Goal: Information Seeking & Learning: Learn about a topic

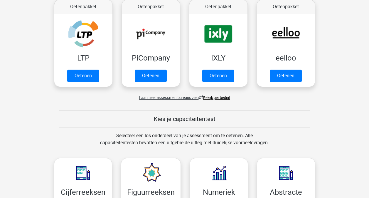
scroll to position [206, 0]
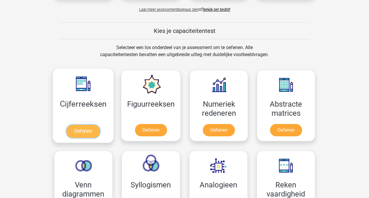
click at [87, 131] on link "Oefenen" at bounding box center [82, 131] width 33 height 13
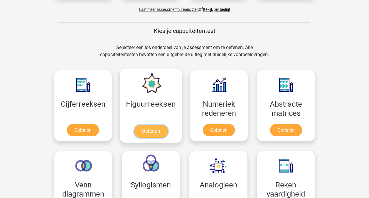
click at [149, 131] on link "Oefenen" at bounding box center [150, 131] width 33 height 13
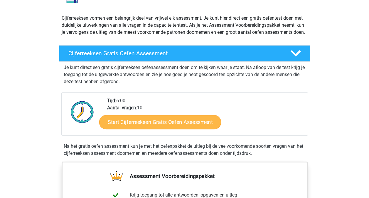
scroll to position [117, 0]
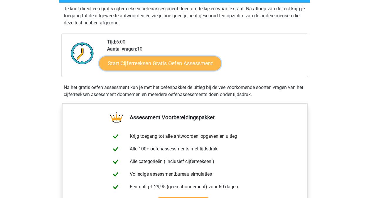
click at [153, 70] on link "Start Cijferreeksen Gratis Oefen Assessment" at bounding box center [160, 63] width 122 height 14
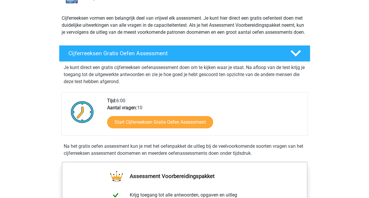
scroll to position [0, 0]
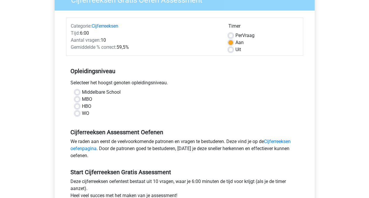
scroll to position [88, 0]
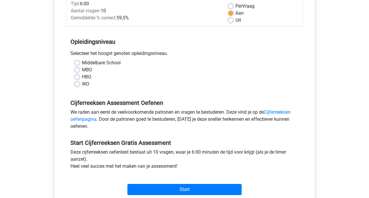
click at [82, 77] on label "HBO" at bounding box center [86, 76] width 9 height 7
click at [75, 77] on input "HBO" at bounding box center [77, 76] width 5 height 6
radio input "true"
click at [82, 84] on label "WO" at bounding box center [85, 83] width 7 height 7
click at [79, 84] on input "WO" at bounding box center [77, 83] width 5 height 6
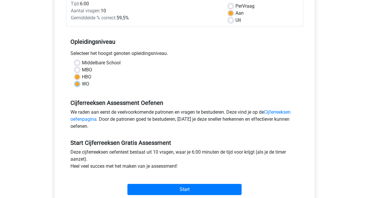
radio input "true"
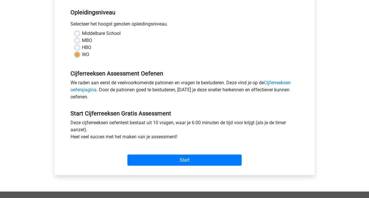
scroll to position [59, 0]
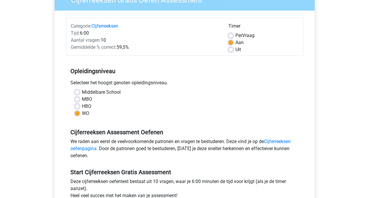
click at [82, 91] on label "Middelbare School" at bounding box center [101, 92] width 39 height 7
click at [78, 91] on input "Middelbare School" at bounding box center [77, 92] width 5 height 6
radio input "true"
drag, startPoint x: 78, startPoint y: 99, endPoint x: 107, endPoint y: 102, distance: 29.5
click at [82, 99] on label "MBO" at bounding box center [87, 99] width 10 height 7
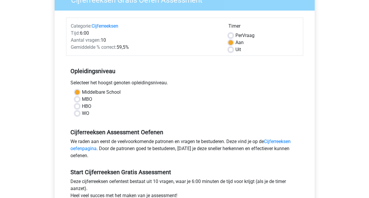
click at [78, 99] on input "MBO" at bounding box center [77, 99] width 5 height 6
radio input "true"
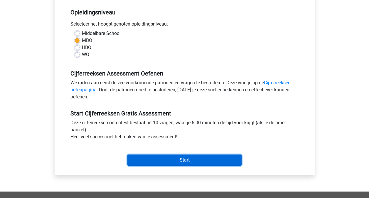
click at [187, 162] on input "Start" at bounding box center [184, 159] width 114 height 11
click at [195, 164] on input "Start" at bounding box center [184, 159] width 114 height 11
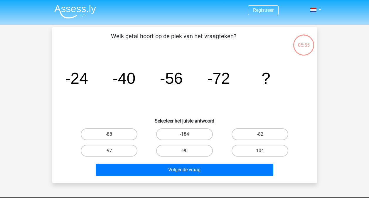
drag, startPoint x: 113, startPoint y: 35, endPoint x: 249, endPoint y: 37, distance: 136.2
click at [249, 37] on p "Welk getal hoort op de plek van het vraagteken?" at bounding box center [174, 41] width 224 height 18
copy p "Welk getal hoort op de plek van het vraagteken?"
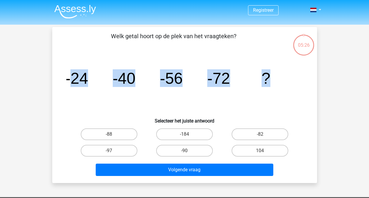
drag, startPoint x: 68, startPoint y: 76, endPoint x: 283, endPoint y: 79, distance: 215.5
click at [283, 79] on icon "image/svg+xml -24 -40 -56 -72 ?" at bounding box center [184, 83] width 237 height 59
copy g "24 -40 -56 -72 ?"
click at [115, 135] on label "-88" at bounding box center [109, 134] width 57 height 12
click at [113, 135] on input "-88" at bounding box center [111, 136] width 4 height 4
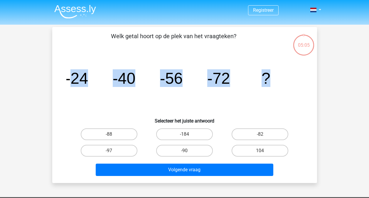
radio input "true"
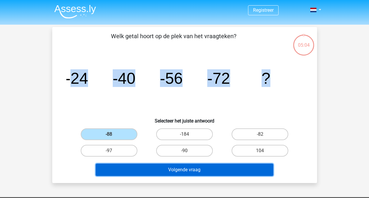
click at [198, 171] on button "Volgende vraag" at bounding box center [185, 170] width 178 height 12
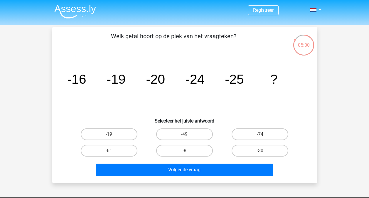
click at [75, 79] on tspan "-16" at bounding box center [76, 79] width 19 height 15
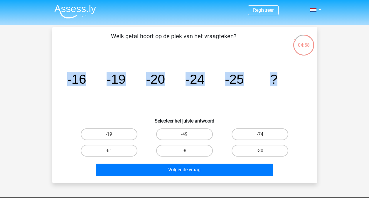
drag, startPoint x: 279, startPoint y: 78, endPoint x: 62, endPoint y: 85, distance: 216.8
click at [62, 85] on div "image/svg+xml -16 -19 -20 -24 -25 ?" at bounding box center [185, 83] width 246 height 59
copy g "-16 -19 -20 -24 -25 ?"
drag, startPoint x: 236, startPoint y: 34, endPoint x: 109, endPoint y: 32, distance: 126.9
click at [109, 32] on p "Welk getal hoort op de plek van het vraagteken?" at bounding box center [174, 41] width 224 height 18
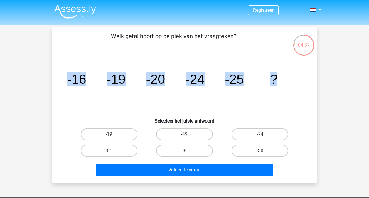
copy p "Welk getal hoort op de plek van het vraagteken?"
drag, startPoint x: 276, startPoint y: 78, endPoint x: -1, endPoint y: 72, distance: 277.2
click at [0, 72] on html "Registreer Nederlands English" at bounding box center [184, 176] width 369 height 352
copy g "-16 -19 -20 -24 -25 ?"
click at [264, 149] on label "-30" at bounding box center [260, 151] width 57 height 12
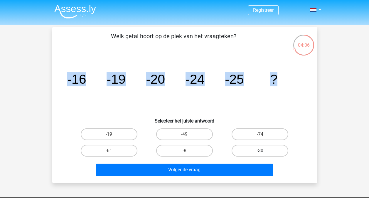
click at [264, 151] on input "-30" at bounding box center [262, 153] width 4 height 4
radio input "true"
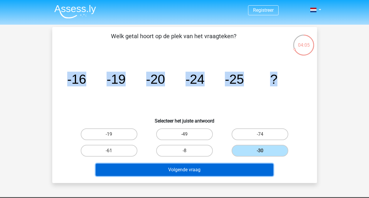
click at [205, 168] on button "Volgende vraag" at bounding box center [185, 170] width 178 height 12
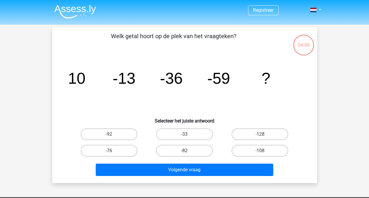
scroll to position [27, 0]
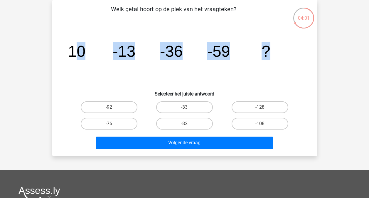
drag, startPoint x: 78, startPoint y: 52, endPoint x: 287, endPoint y: 72, distance: 209.4
click at [287, 72] on icon "image/svg+xml 10 -13 -36 -59 ?" at bounding box center [184, 56] width 237 height 59
copy g "0 -13 -36 -59 ?"
click at [189, 126] on label "-82" at bounding box center [184, 124] width 57 height 12
click at [188, 126] on input "-82" at bounding box center [186, 126] width 4 height 4
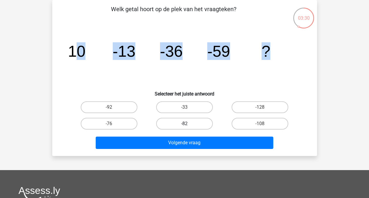
radio input "true"
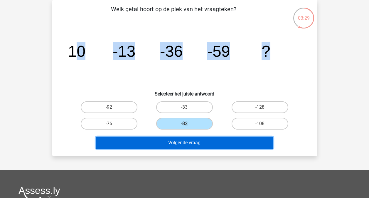
click at [194, 140] on button "Volgende vraag" at bounding box center [185, 143] width 178 height 12
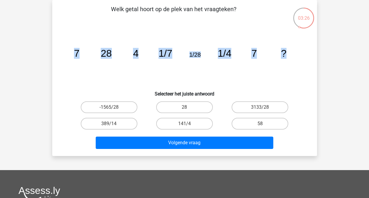
drag, startPoint x: 74, startPoint y: 52, endPoint x: 318, endPoint y: 62, distance: 243.9
click at [318, 62] on div "03:26 Vraag 4 van de 10 Categorie: cijferreeksen set 1 Welk getal hoort op de p…" at bounding box center [185, 78] width 274 height 156
copy g "7 28 4 1/7 1/28 1/4 7 ?"
click at [186, 106] on label "28" at bounding box center [184, 107] width 57 height 12
click at [186, 107] on input "28" at bounding box center [186, 109] width 4 height 4
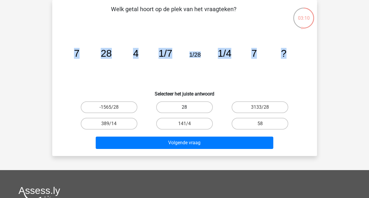
radio input "true"
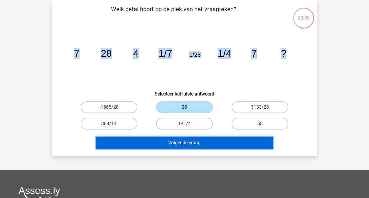
click at [196, 145] on button "Volgende vraag" at bounding box center [185, 143] width 178 height 12
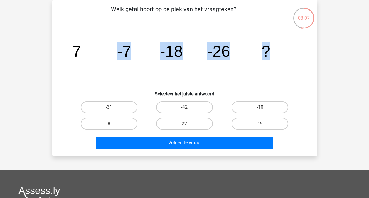
drag, startPoint x: 270, startPoint y: 51, endPoint x: 10, endPoint y: 48, distance: 260.4
click at [10, 48] on div "Registreer Nederlands English" at bounding box center [184, 149] width 369 height 352
drag, startPoint x: 74, startPoint y: 51, endPoint x: 297, endPoint y: 59, distance: 223.6
click at [297, 59] on icon "image/svg+xml 7 -7 -18 -26 ?" at bounding box center [184, 56] width 237 height 59
copy g "7 -7 -18 -26 ?"
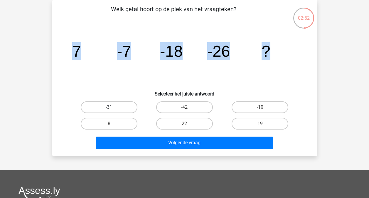
click at [100, 104] on label "-31" at bounding box center [109, 107] width 57 height 12
click at [109, 107] on input "-31" at bounding box center [111, 109] width 4 height 4
radio input "true"
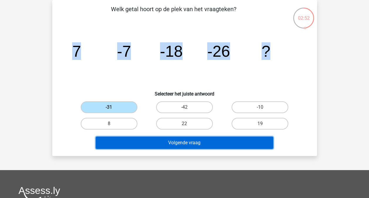
click at [189, 142] on button "Volgende vraag" at bounding box center [185, 143] width 178 height 12
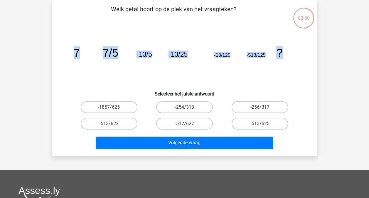
drag, startPoint x: 284, startPoint y: 53, endPoint x: 46, endPoint y: 52, distance: 237.8
click at [46, 52] on div "02:50 Vraag 6 van de 10 Categorie: cijferreeksen set 1 Welk getal hoort op de p…" at bounding box center [184, 78] width 279 height 156
copy g "7 7/5 -13/5 -13/25 -13/125 -513/125 ?"
click at [260, 124] on div "-513/625" at bounding box center [260, 124] width 71 height 12
click at [253, 124] on label "-513/625" at bounding box center [260, 124] width 57 height 12
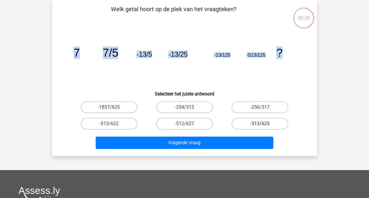
click at [260, 124] on input "-513/625" at bounding box center [262, 126] width 4 height 4
radio input "true"
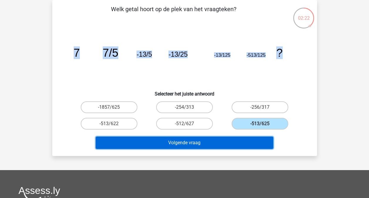
click at [212, 142] on button "Volgende vraag" at bounding box center [185, 143] width 178 height 12
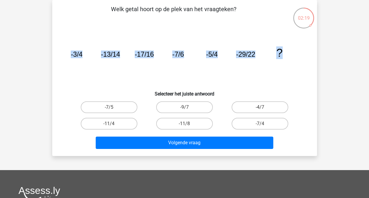
drag, startPoint x: 284, startPoint y: 51, endPoint x: 48, endPoint y: 45, distance: 236.4
click at [48, 45] on div "02:19 Vraag 7 van de 10 Categorie: cijferreeksen set 1 Welk getal hoort op de p…" at bounding box center [185, 78] width 274 height 156
click at [267, 123] on label "-7/4" at bounding box center [260, 124] width 57 height 12
click at [264, 124] on input "-7/4" at bounding box center [262, 126] width 4 height 4
radio input "true"
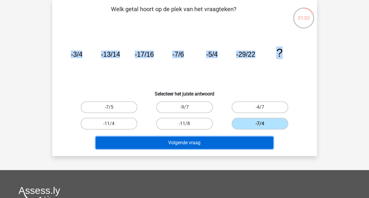
click at [202, 144] on button "Volgende vraag" at bounding box center [185, 143] width 178 height 12
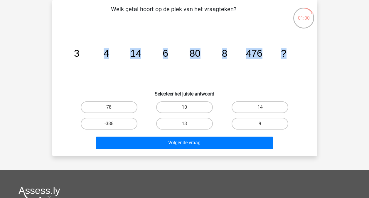
drag, startPoint x: 289, startPoint y: 53, endPoint x: 8, endPoint y: 46, distance: 281.7
click at [8, 46] on div "Registreer Nederlands English" at bounding box center [184, 149] width 369 height 352
click at [112, 85] on icon "image/svg+xml 3 4 14 6 80 8 476 ?" at bounding box center [184, 56] width 237 height 59
drag, startPoint x: 75, startPoint y: 53, endPoint x: 293, endPoint y: 68, distance: 219.3
click at [293, 68] on icon "image/svg+xml 3 4 14 6 80 8 476 ?" at bounding box center [184, 56] width 237 height 59
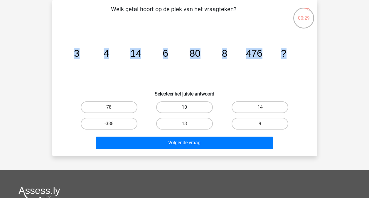
click at [193, 105] on label "10" at bounding box center [184, 107] width 57 height 12
click at [188, 107] on input "10" at bounding box center [186, 109] width 4 height 4
radio input "true"
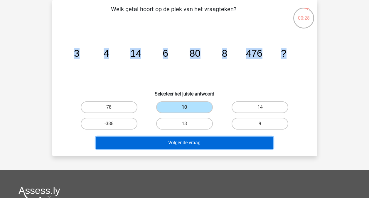
click at [200, 143] on button "Volgende vraag" at bounding box center [185, 143] width 178 height 12
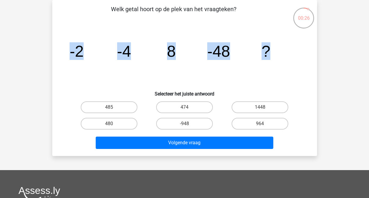
drag, startPoint x: 272, startPoint y: 51, endPoint x: 21, endPoint y: 48, distance: 251.3
click at [21, 48] on div "Registreer Nederlands English" at bounding box center [184, 149] width 369 height 352
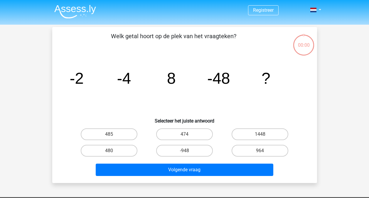
scroll to position [27, 0]
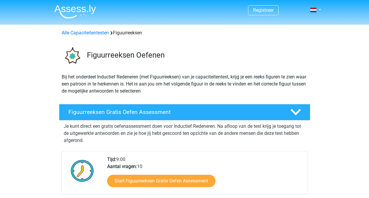
scroll to position [88, 0]
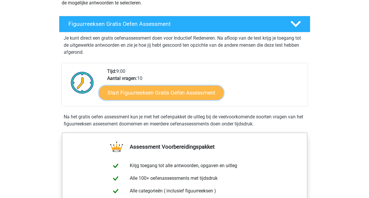
click at [152, 92] on link "Start Figuurreeksen Gratis Oefen Assessment" at bounding box center [161, 92] width 124 height 14
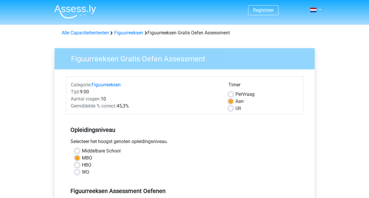
scroll to position [88, 0]
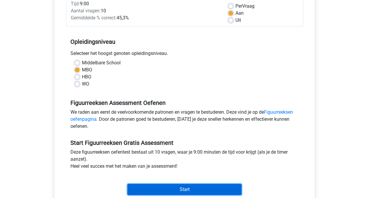
click at [184, 191] on input "Start" at bounding box center [184, 189] width 114 height 11
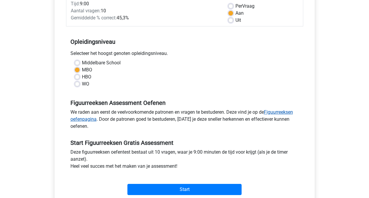
click at [284, 111] on link "Figuurreeksen oefenpagina" at bounding box center [181, 115] width 223 height 13
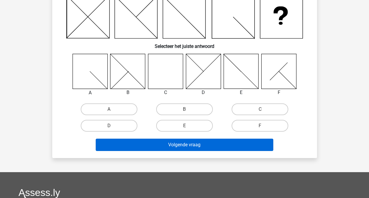
scroll to position [29, 0]
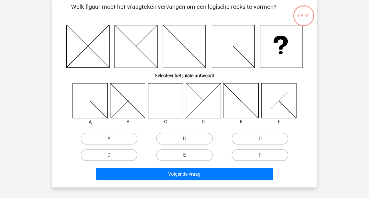
drag, startPoint x: 70, startPoint y: 27, endPoint x: 252, endPoint y: 41, distance: 182.9
click at [252, 41] on icon at bounding box center [184, 46] width 237 height 43
drag, startPoint x: 255, startPoint y: 139, endPoint x: 255, endPoint y: 143, distance: 4.2
click at [256, 139] on label "C" at bounding box center [260, 139] width 57 height 12
click at [260, 139] on input "C" at bounding box center [262, 141] width 4 height 4
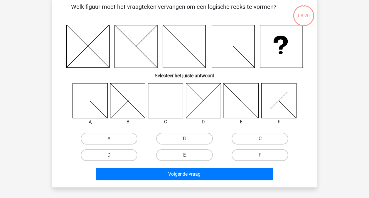
radio input "true"
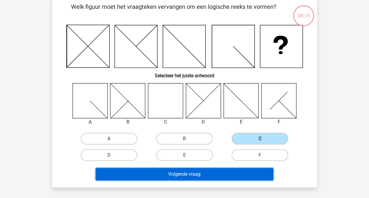
click at [209, 172] on button "Volgende vraag" at bounding box center [185, 174] width 178 height 12
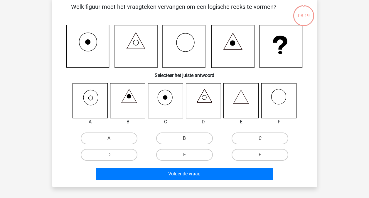
scroll to position [27, 0]
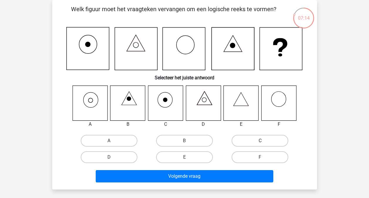
click at [245, 144] on label "C" at bounding box center [260, 141] width 57 height 12
click at [260, 144] on input "C" at bounding box center [262, 143] width 4 height 4
radio input "true"
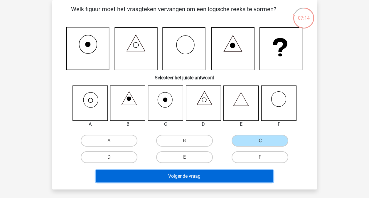
click at [203, 174] on button "Volgende vraag" at bounding box center [185, 176] width 178 height 12
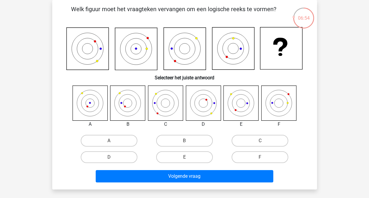
click at [210, 102] on icon at bounding box center [203, 102] width 35 height 35
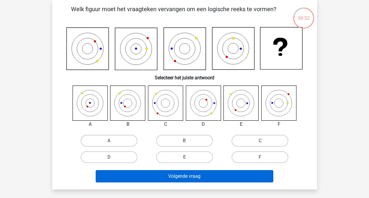
drag, startPoint x: 114, startPoint y: 157, endPoint x: 165, endPoint y: 172, distance: 53.7
click at [115, 157] on label "D" at bounding box center [109, 157] width 57 height 12
click at [113, 157] on input "D" at bounding box center [111, 159] width 4 height 4
radio input "true"
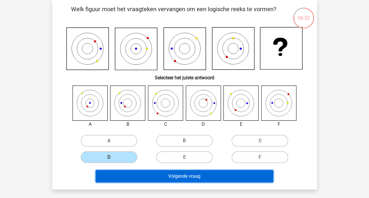
click at [184, 175] on button "Volgende vraag" at bounding box center [185, 176] width 178 height 12
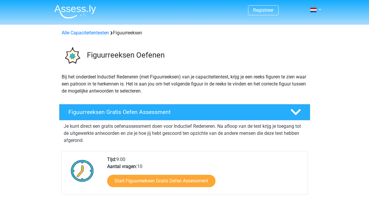
scroll to position [59, 0]
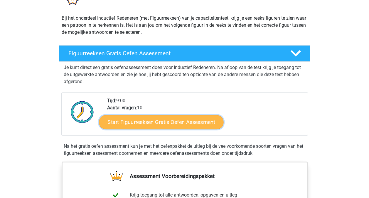
click at [172, 125] on link "Start Figuurreeksen Gratis Oefen Assessment" at bounding box center [161, 122] width 124 height 14
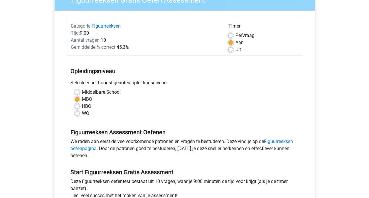
scroll to position [147, 0]
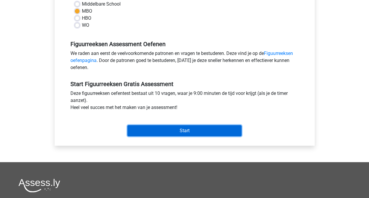
click at [185, 132] on input "Start" at bounding box center [184, 130] width 114 height 11
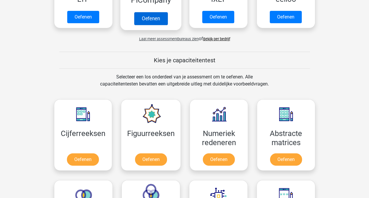
scroll to position [264, 0]
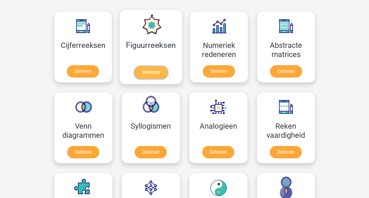
click at [157, 76] on link "Oefenen" at bounding box center [150, 72] width 33 height 13
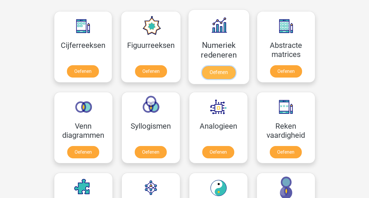
click at [225, 68] on link "Oefenen" at bounding box center [218, 72] width 33 height 13
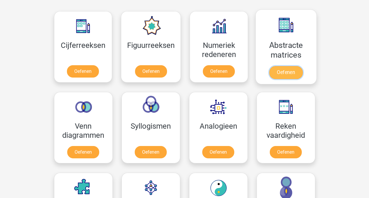
click at [293, 72] on link "Oefenen" at bounding box center [285, 72] width 33 height 13
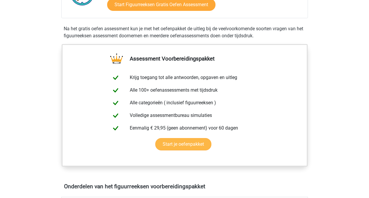
scroll to position [88, 0]
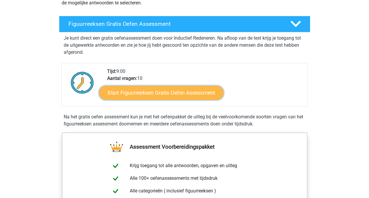
click at [190, 95] on link "Start Figuurreeksen Gratis Oefen Assessment" at bounding box center [161, 92] width 124 height 14
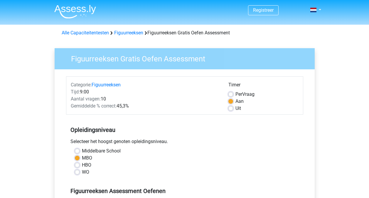
scroll to position [117, 0]
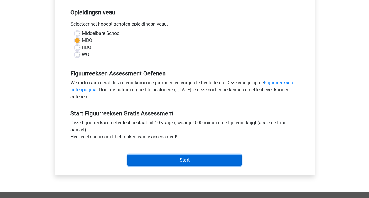
click at [199, 159] on input "Start" at bounding box center [184, 159] width 114 height 11
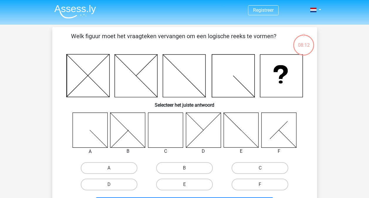
click at [87, 137] on icon at bounding box center [90, 129] width 35 height 35
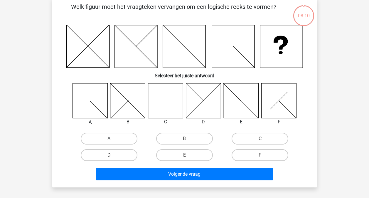
click at [113, 138] on label "A" at bounding box center [109, 139] width 57 height 12
click at [113, 139] on input "A" at bounding box center [111, 141] width 4 height 4
radio input "true"
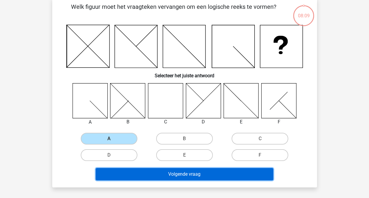
click at [171, 171] on button "Volgende vraag" at bounding box center [185, 174] width 178 height 12
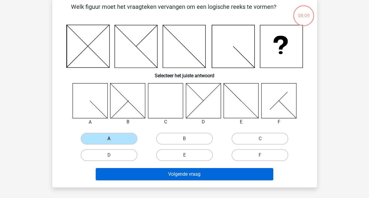
scroll to position [27, 0]
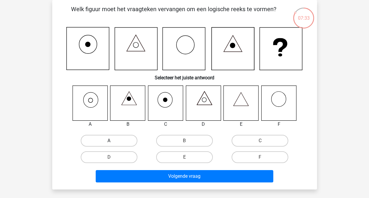
click at [97, 140] on label "A" at bounding box center [109, 141] width 57 height 12
click at [109, 141] on input "A" at bounding box center [111, 143] width 4 height 4
radio input "true"
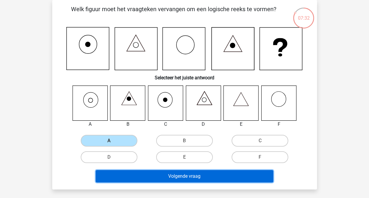
click at [193, 178] on button "Volgende vraag" at bounding box center [185, 176] width 178 height 12
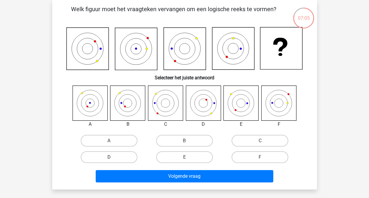
click at [124, 156] on label "D" at bounding box center [109, 157] width 57 height 12
click at [113, 157] on input "D" at bounding box center [111, 159] width 4 height 4
radio input "true"
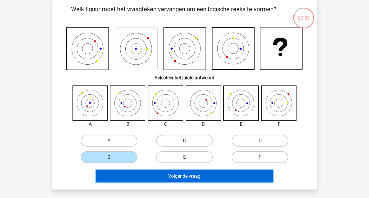
click at [201, 178] on button "Volgende vraag" at bounding box center [185, 176] width 178 height 12
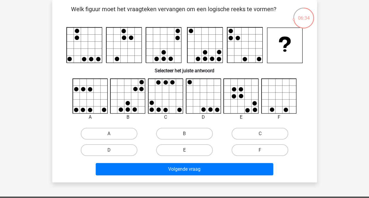
click at [197, 150] on label "E" at bounding box center [184, 150] width 57 height 12
click at [188, 150] on input "E" at bounding box center [186, 152] width 4 height 4
radio input "true"
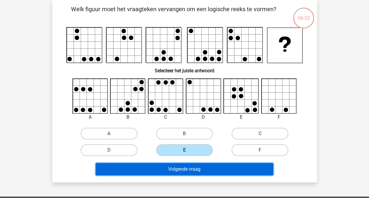
click at [197, 165] on button "Volgende vraag" at bounding box center [185, 169] width 178 height 12
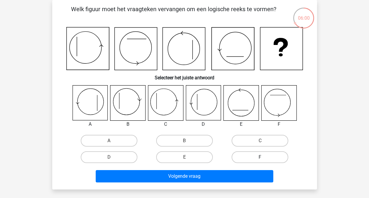
click at [267, 158] on label "F" at bounding box center [260, 157] width 57 height 12
click at [264, 158] on input "F" at bounding box center [262, 159] width 4 height 4
radio input "true"
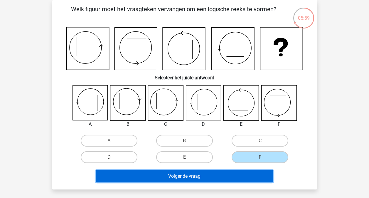
click at [208, 176] on button "Volgende vraag" at bounding box center [185, 176] width 178 height 12
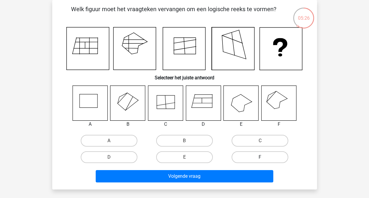
click at [266, 156] on label "F" at bounding box center [260, 157] width 57 height 12
click at [264, 157] on input "F" at bounding box center [262, 159] width 4 height 4
radio input "true"
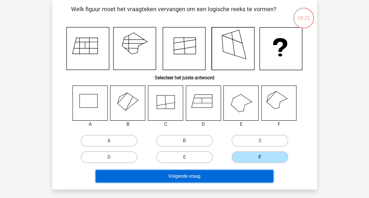
click at [213, 178] on button "Volgende vraag" at bounding box center [185, 176] width 178 height 12
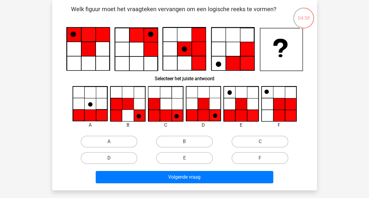
drag, startPoint x: 119, startPoint y: 157, endPoint x: 124, endPoint y: 162, distance: 7.7
click at [118, 157] on label "D" at bounding box center [109, 158] width 57 height 12
click at [113, 158] on input "D" at bounding box center [111, 160] width 4 height 4
radio input "true"
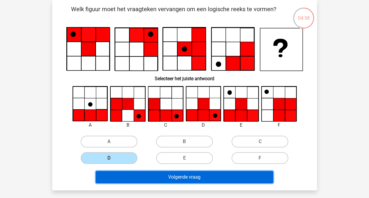
click at [172, 176] on button "Volgende vraag" at bounding box center [185, 177] width 178 height 12
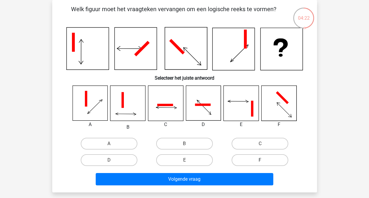
click at [271, 161] on label "F" at bounding box center [260, 160] width 57 height 12
click at [264, 161] on input "F" at bounding box center [262, 162] width 4 height 4
radio input "true"
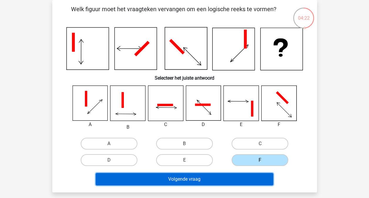
click at [225, 179] on button "Volgende vraag" at bounding box center [185, 179] width 178 height 12
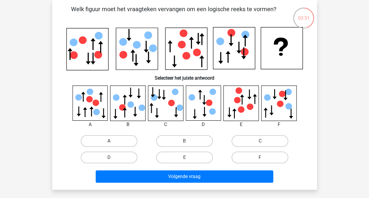
click at [116, 139] on label "A" at bounding box center [109, 141] width 57 height 12
click at [113, 141] on input "A" at bounding box center [111, 143] width 4 height 4
radio input "true"
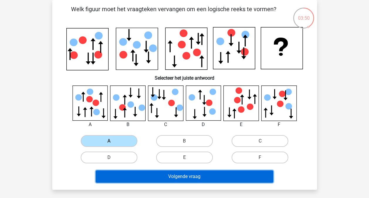
click at [173, 175] on button "Volgende vraag" at bounding box center [185, 176] width 178 height 12
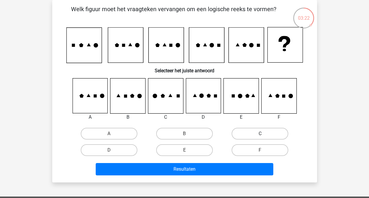
click at [254, 135] on label "C" at bounding box center [260, 134] width 57 height 12
click at [260, 135] on input "C" at bounding box center [262, 136] width 4 height 4
radio input "true"
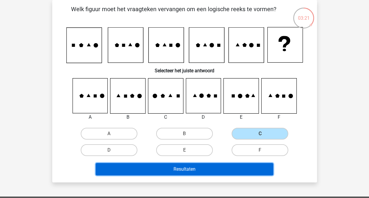
click at [207, 169] on button "Resultaten" at bounding box center [185, 169] width 178 height 12
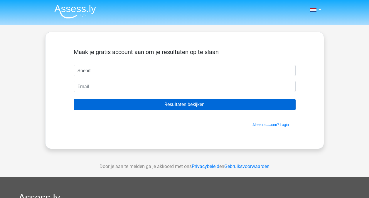
type input "Soenita"
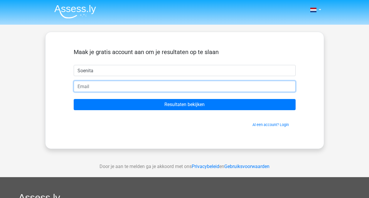
click at [96, 88] on input "email" at bounding box center [185, 86] width 222 height 11
type input "[EMAIL_ADDRESS][DOMAIN_NAME]"
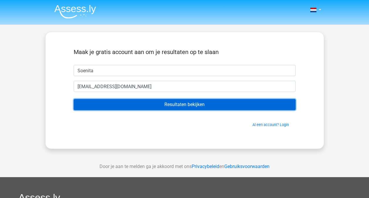
click at [186, 104] on input "Resultaten bekijken" at bounding box center [185, 104] width 222 height 11
click at [191, 105] on input "Resultaten bekijken" at bounding box center [185, 104] width 222 height 11
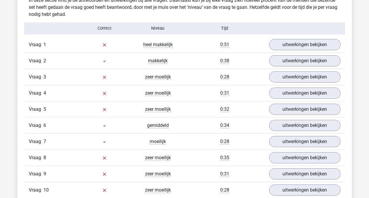
scroll to position [411, 0]
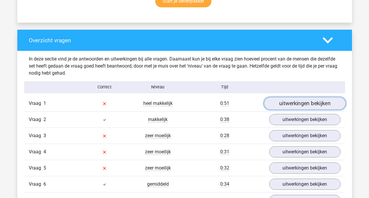
click at [289, 104] on link "uitwerkingen bekijken" at bounding box center [305, 103] width 82 height 13
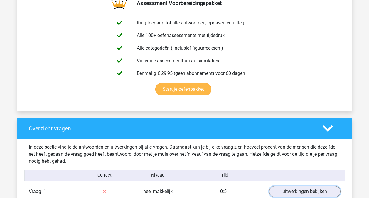
scroll to position [264, 0]
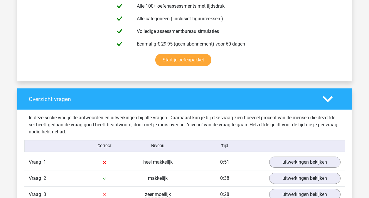
scroll to position [470, 0]
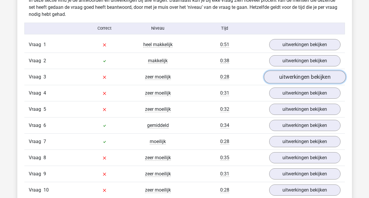
click at [285, 75] on link "uitwerkingen bekijken" at bounding box center [305, 76] width 82 height 13
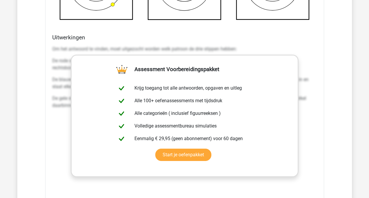
scroll to position [851, 0]
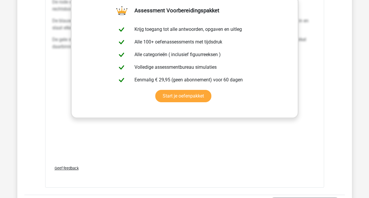
click at [218, 144] on div "Om het antwoord te vinden, moet uitgezocht worden welk patroon de drie stippen …" at bounding box center [184, 72] width 265 height 176
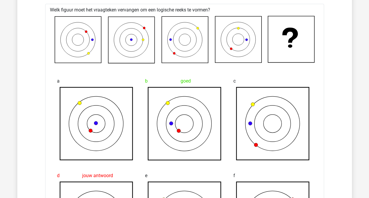
scroll to position [587, 0]
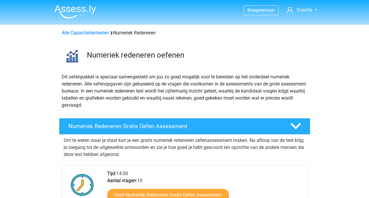
scroll to position [88, 0]
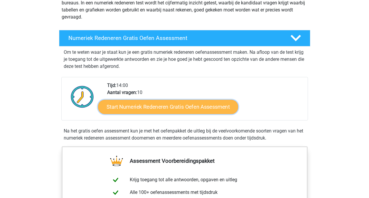
click at [169, 108] on link "Start Numeriek Redeneren Gratis Oefen Assessment" at bounding box center [168, 107] width 140 height 14
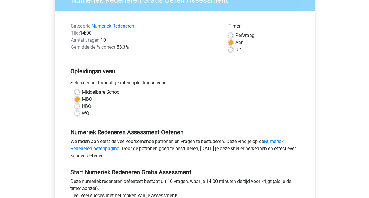
scroll to position [176, 0]
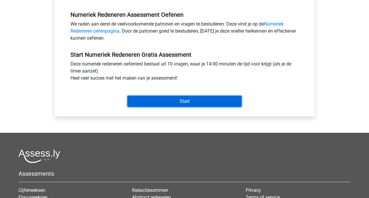
click at [187, 102] on input "Start" at bounding box center [184, 101] width 114 height 11
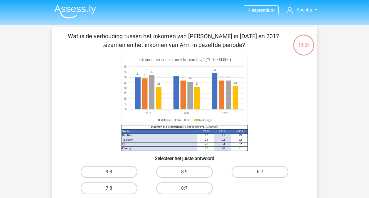
scroll to position [59, 0]
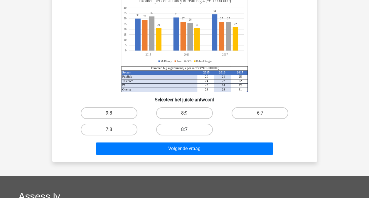
click at [179, 130] on label "8:7" at bounding box center [184, 130] width 57 height 12
click at [184, 130] on input "8:7" at bounding box center [186, 131] width 4 height 4
radio input "true"
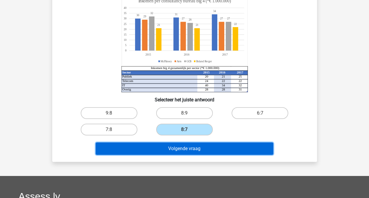
click at [191, 149] on button "Volgende vraag" at bounding box center [185, 148] width 178 height 12
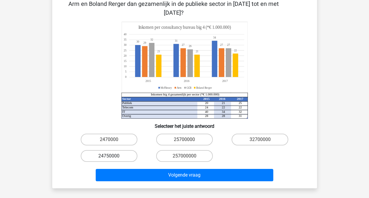
drag, startPoint x: 109, startPoint y: 149, endPoint x: 151, endPoint y: 158, distance: 43.1
click at [109, 150] on label "24750000" at bounding box center [109, 156] width 57 height 12
click at [109, 156] on input "24750000" at bounding box center [111, 158] width 4 height 4
radio input "true"
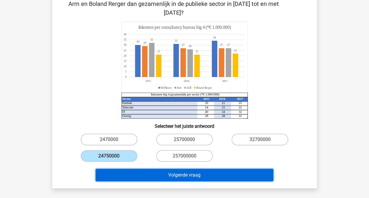
click at [191, 169] on button "Volgende vraag" at bounding box center [185, 175] width 178 height 12
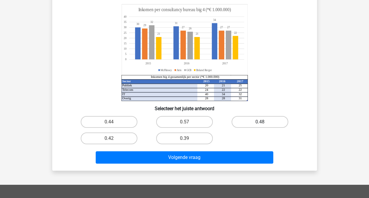
click at [256, 121] on label "0.48" at bounding box center [260, 122] width 57 height 12
click at [260, 122] on input "0.48" at bounding box center [262, 124] width 4 height 4
radio input "true"
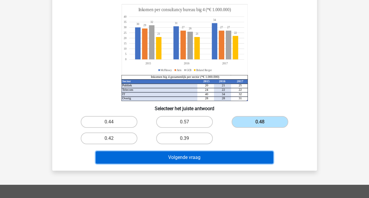
click at [198, 159] on button "Volgende vraag" at bounding box center [185, 157] width 178 height 12
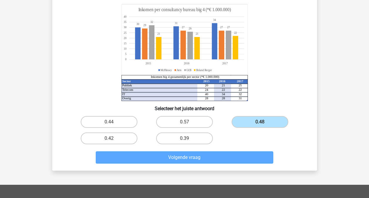
scroll to position [27, 0]
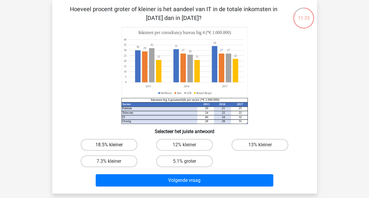
click at [110, 143] on label "18.5% kleiner" at bounding box center [109, 145] width 57 height 12
click at [110, 145] on input "18.5% kleiner" at bounding box center [111, 147] width 4 height 4
radio input "true"
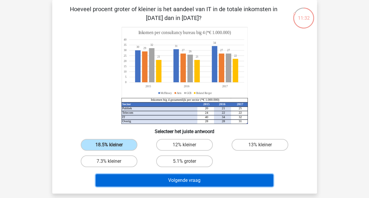
click at [184, 180] on button "Volgende vraag" at bounding box center [185, 180] width 178 height 12
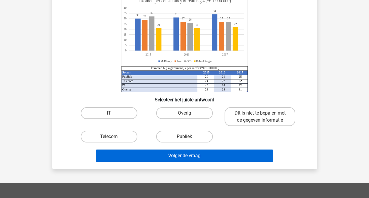
scroll to position [29, 0]
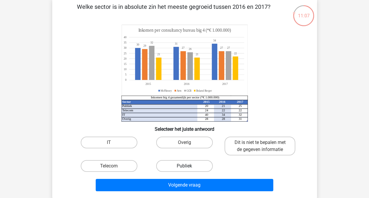
click at [189, 165] on label "Publiek" at bounding box center [184, 166] width 57 height 12
click at [188, 166] on input "Publiek" at bounding box center [186, 168] width 4 height 4
radio input "true"
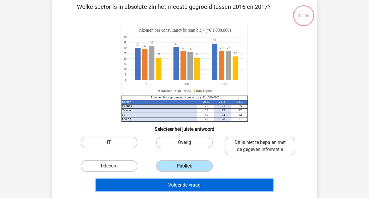
click at [198, 182] on button "Volgende vraag" at bounding box center [185, 185] width 178 height 12
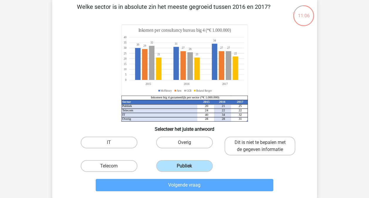
scroll to position [27, 0]
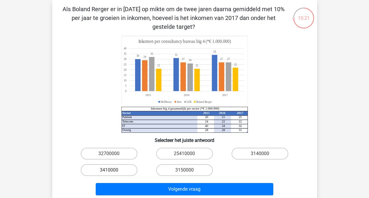
click at [110, 168] on label "3410000" at bounding box center [109, 170] width 57 height 12
click at [110, 170] on input "3410000" at bounding box center [111, 172] width 4 height 4
radio input "true"
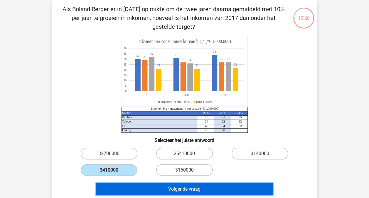
click at [191, 191] on button "Volgende vraag" at bounding box center [185, 189] width 178 height 12
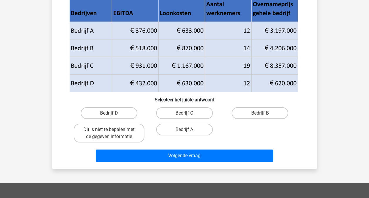
scroll to position [29, 0]
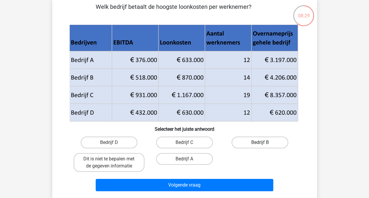
click at [279, 143] on label "Bedrijf B" at bounding box center [260, 143] width 57 height 12
click at [264, 143] on input "Bedrijf B" at bounding box center [262, 144] width 4 height 4
radio input "true"
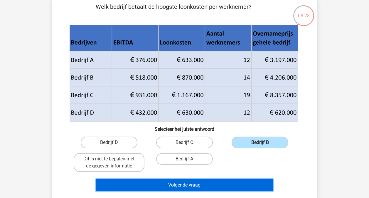
click at [200, 185] on button "Volgende vraag" at bounding box center [185, 185] width 178 height 12
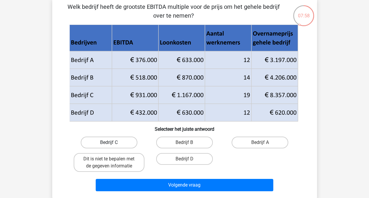
click at [113, 144] on label "Bedrijf C" at bounding box center [109, 143] width 57 height 12
click at [113, 144] on input "Bedrijf C" at bounding box center [111, 144] width 4 height 4
radio input "true"
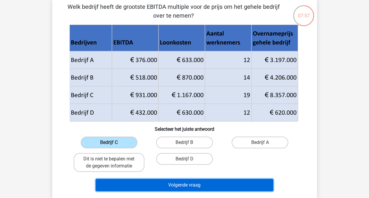
click at [170, 187] on button "Volgende vraag" at bounding box center [185, 185] width 178 height 12
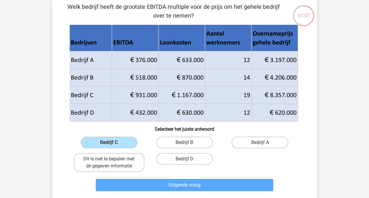
scroll to position [27, 0]
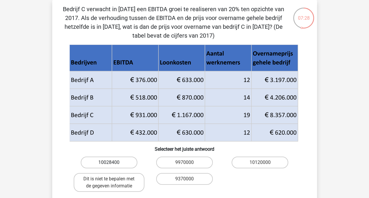
click at [123, 161] on label "10028400" at bounding box center [109, 162] width 57 height 12
click at [113, 162] on input "10028400" at bounding box center [111, 164] width 4 height 4
radio input "true"
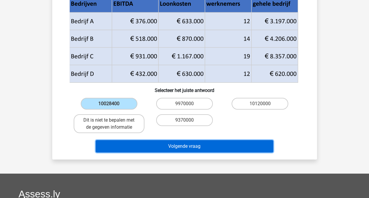
click at [190, 145] on button "Volgende vraag" at bounding box center [185, 146] width 178 height 12
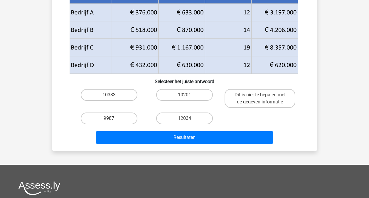
scroll to position [27, 0]
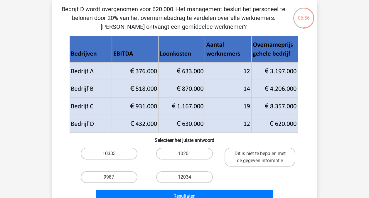
click at [106, 152] on label "10333" at bounding box center [109, 154] width 57 height 12
click at [109, 154] on input "10333" at bounding box center [111, 156] width 4 height 4
radio input "true"
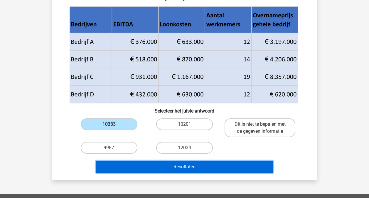
click at [182, 170] on button "Resultaten" at bounding box center [185, 167] width 178 height 12
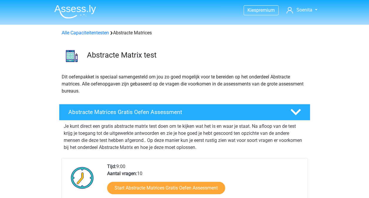
scroll to position [59, 0]
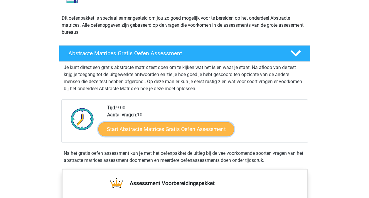
click at [183, 124] on link "Start Abstracte Matrices Gratis Oefen Assessment" at bounding box center [166, 129] width 136 height 14
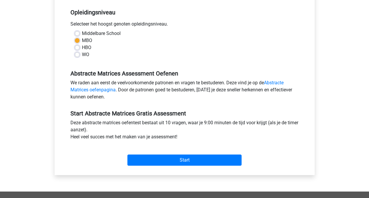
scroll to position [147, 0]
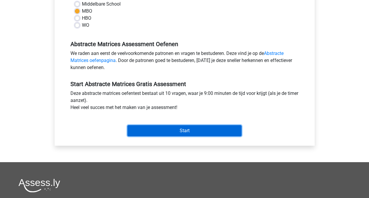
click at [195, 129] on input "Start" at bounding box center [184, 130] width 114 height 11
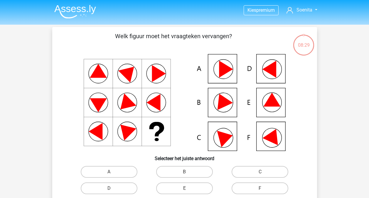
click at [261, 190] on input "F" at bounding box center [262, 190] width 4 height 4
radio input "true"
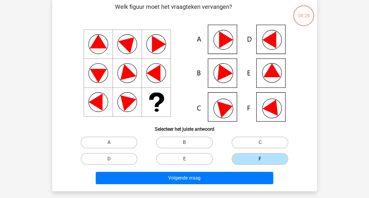
scroll to position [88, 0]
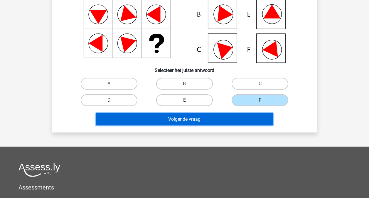
click at [190, 123] on button "Volgende vraag" at bounding box center [185, 119] width 178 height 12
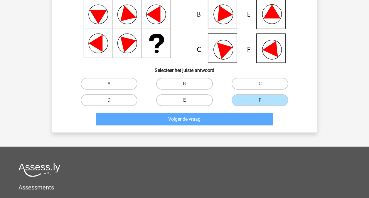
scroll to position [27, 0]
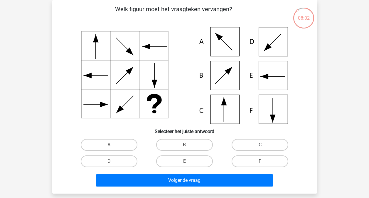
click at [260, 143] on label "C" at bounding box center [260, 145] width 57 height 12
click at [260, 145] on input "C" at bounding box center [262, 147] width 4 height 4
radio input "true"
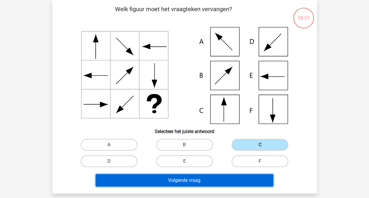
click at [195, 177] on button "Volgende vraag" at bounding box center [185, 180] width 178 height 12
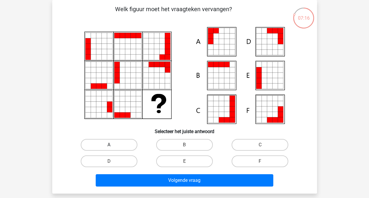
click at [101, 143] on label "A" at bounding box center [109, 145] width 57 height 12
click at [109, 145] on input "A" at bounding box center [111, 147] width 4 height 4
radio input "true"
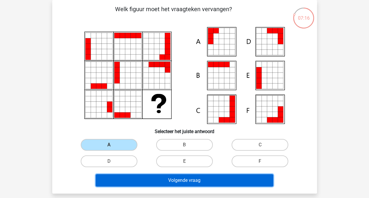
click at [169, 178] on button "Volgende vraag" at bounding box center [185, 180] width 178 height 12
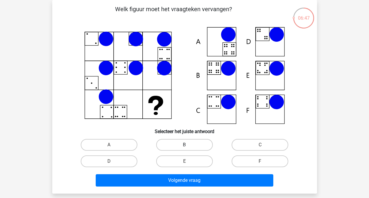
click at [181, 145] on label "B" at bounding box center [184, 145] width 57 height 12
click at [184, 145] on input "B" at bounding box center [186, 147] width 4 height 4
radio input "true"
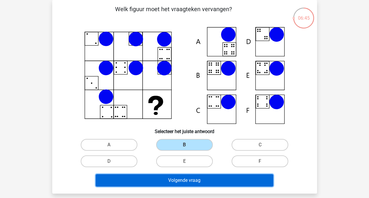
click at [211, 183] on button "Volgende vraag" at bounding box center [185, 180] width 178 height 12
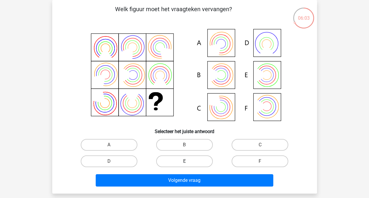
click at [180, 162] on label "E" at bounding box center [184, 161] width 57 height 12
click at [184, 162] on input "E" at bounding box center [186, 163] width 4 height 4
radio input "true"
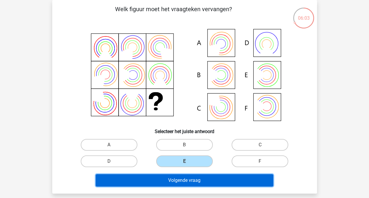
click at [198, 181] on button "Volgende vraag" at bounding box center [185, 180] width 178 height 12
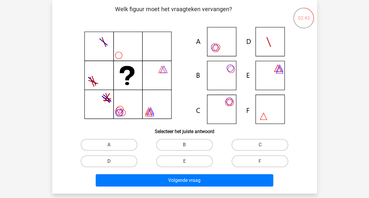
click at [125, 161] on label "D" at bounding box center [109, 161] width 57 height 12
click at [113, 161] on input "D" at bounding box center [111, 163] width 4 height 4
radio input "true"
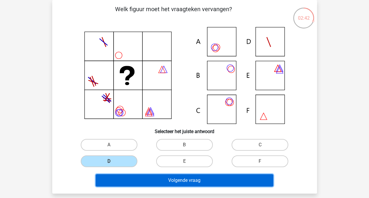
click at [210, 182] on button "Volgende vraag" at bounding box center [185, 180] width 178 height 12
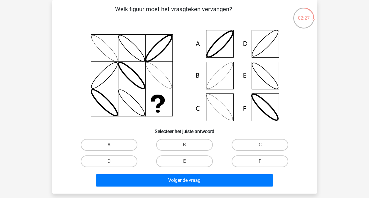
click at [269, 115] on icon at bounding box center [184, 75] width 237 height 97
click at [265, 161] on label "F" at bounding box center [260, 161] width 57 height 12
click at [264, 161] on input "F" at bounding box center [262, 163] width 4 height 4
radio input "true"
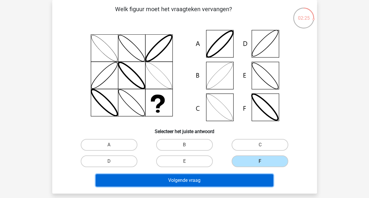
click at [233, 181] on button "Volgende vraag" at bounding box center [185, 180] width 178 height 12
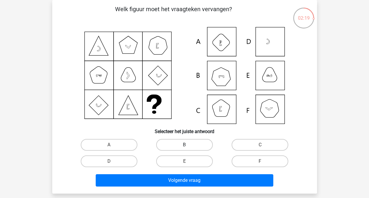
click at [184, 146] on label "B" at bounding box center [184, 145] width 57 height 12
click at [184, 146] on input "B" at bounding box center [186, 147] width 4 height 4
radio input "true"
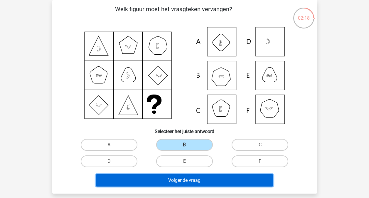
click at [198, 181] on button "Volgende vraag" at bounding box center [185, 180] width 178 height 12
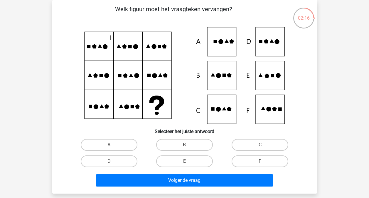
click at [187, 162] on input "E" at bounding box center [186, 163] width 4 height 4
radio input "true"
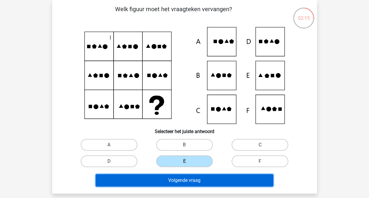
click at [202, 179] on button "Volgende vraag" at bounding box center [185, 180] width 178 height 12
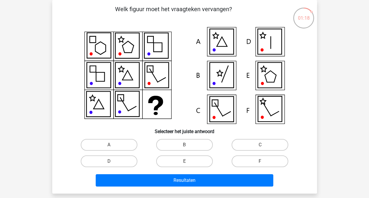
click at [185, 147] on input "B" at bounding box center [186, 147] width 4 height 4
radio input "true"
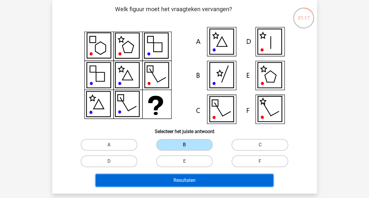
click at [194, 179] on button "Resultaten" at bounding box center [185, 180] width 178 height 12
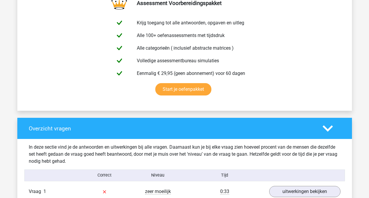
scroll to position [235, 0]
